Goal: Task Accomplishment & Management: Manage account settings

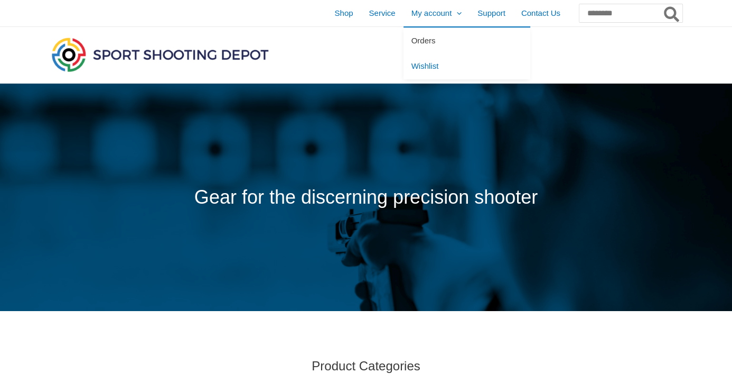
click at [412, 41] on span "Orders" at bounding box center [424, 40] width 24 height 9
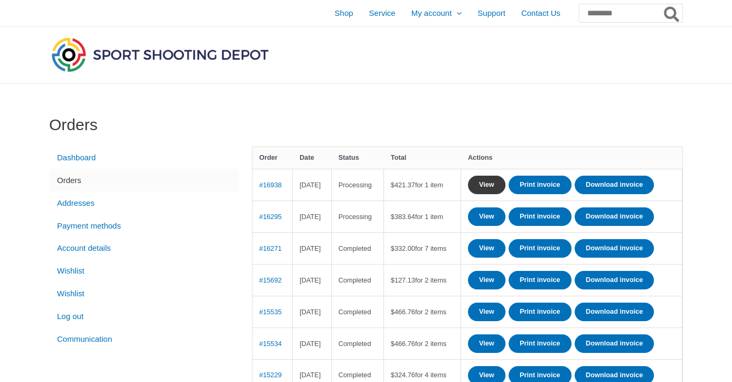
click at [506, 184] on link "View" at bounding box center [487, 184] width 38 height 18
click at [506, 226] on link "View" at bounding box center [487, 216] width 38 height 18
click at [334, 12] on span "Shop" at bounding box center [343, 13] width 18 height 26
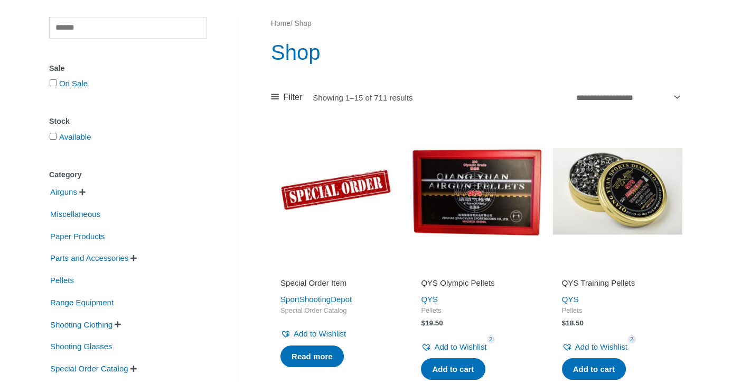
scroll to position [105, 0]
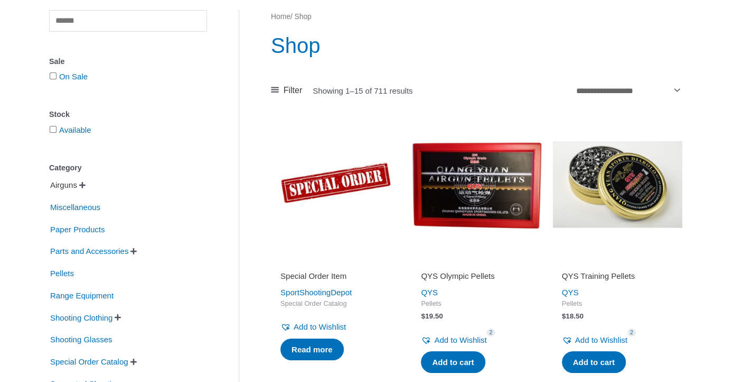
click at [63, 184] on span "Airguns" at bounding box center [63, 185] width 29 height 18
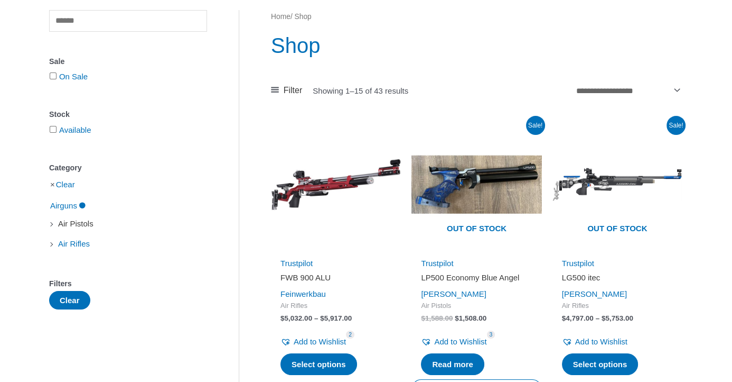
click at [66, 223] on span "Air Pistols" at bounding box center [76, 224] width 38 height 18
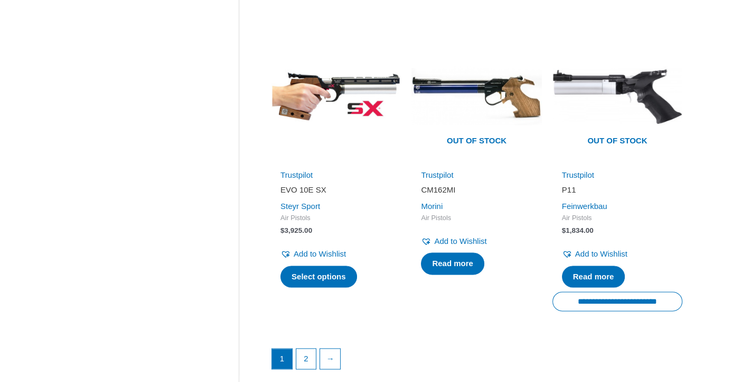
scroll to position [1480, 0]
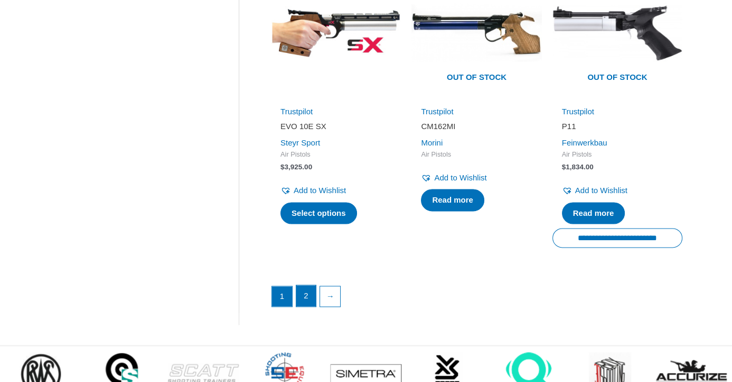
click at [303, 294] on link "2" at bounding box center [306, 295] width 20 height 21
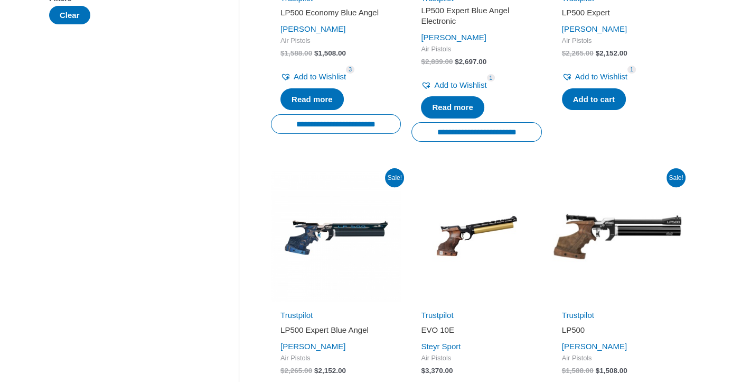
scroll to position [0, 0]
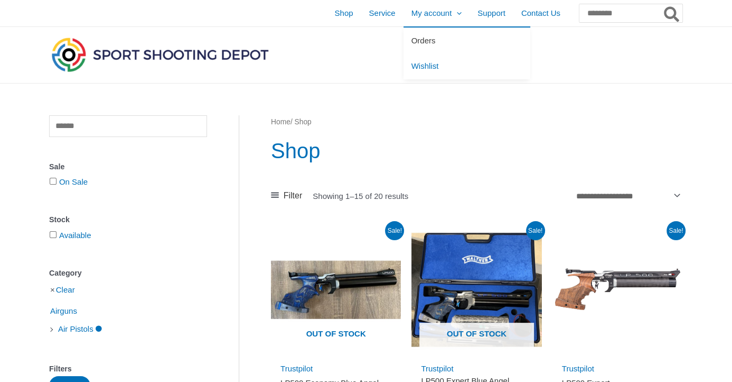
click at [412, 42] on span "Orders" at bounding box center [424, 40] width 24 height 9
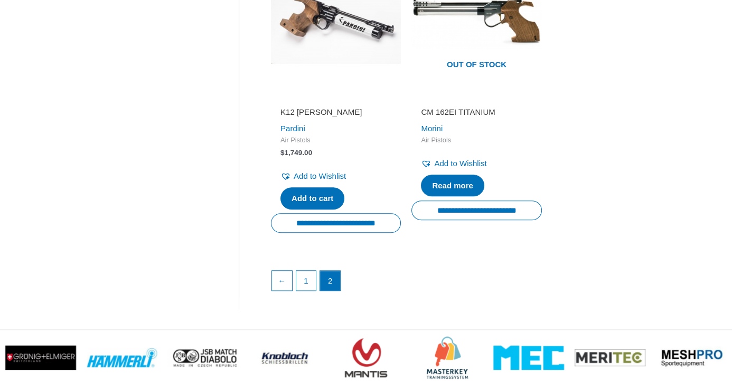
scroll to position [634, 0]
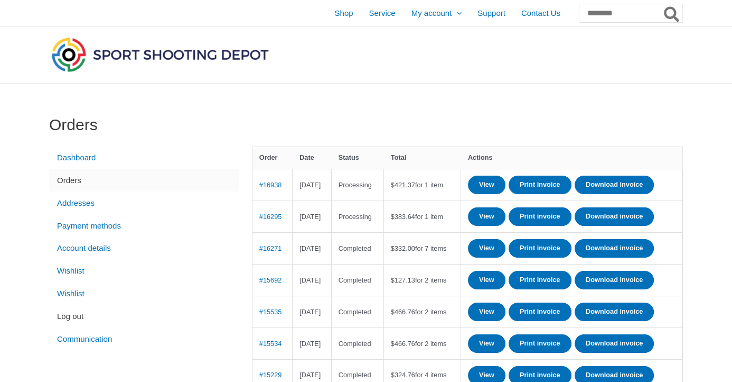
click at [75, 317] on link "Log out" at bounding box center [144, 315] width 190 height 23
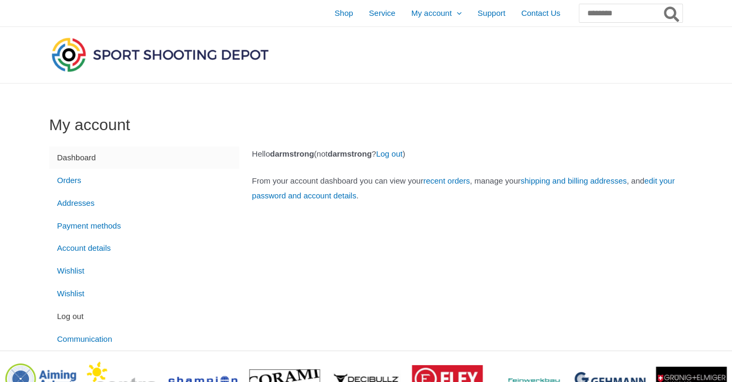
click at [63, 317] on link "Log out" at bounding box center [144, 315] width 190 height 23
